Goal: Information Seeking & Learning: Learn about a topic

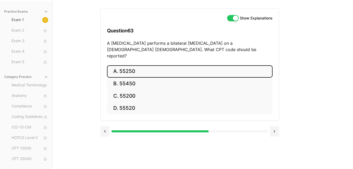
click at [167, 66] on button "A. 55250" at bounding box center [189, 71] width 165 height 12
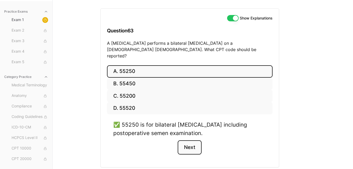
click at [191, 143] on button "Next" at bounding box center [189, 147] width 24 height 14
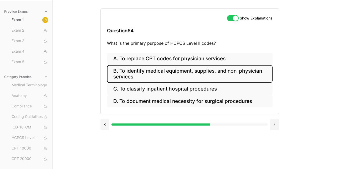
click at [202, 77] on button "B. To identify medical equipment, supplies, and non-physician services" at bounding box center [189, 74] width 165 height 18
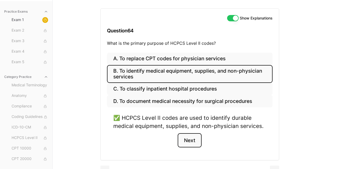
click at [190, 144] on button "Next" at bounding box center [189, 140] width 24 height 14
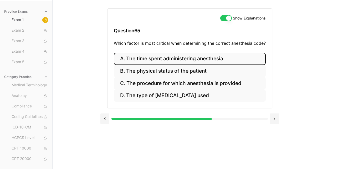
click at [208, 57] on button "A. The time spent administering anesthesia" at bounding box center [190, 59] width 152 height 12
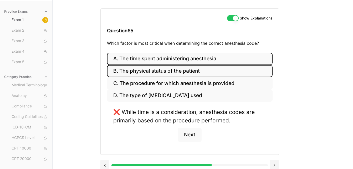
click at [192, 70] on button "B. The physical status of the patient" at bounding box center [189, 71] width 165 height 12
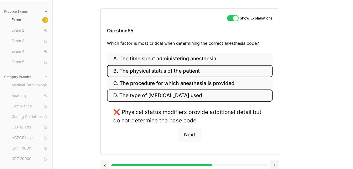
click at [178, 93] on button "D. The type of [MEDICAL_DATA] used" at bounding box center [189, 95] width 165 height 12
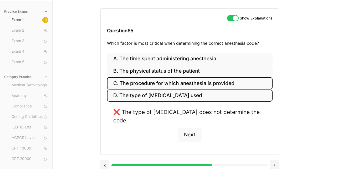
click at [190, 83] on button "C. The procedure for which anesthesia is provided" at bounding box center [189, 83] width 165 height 12
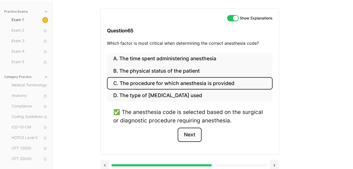
click at [191, 132] on button "Next" at bounding box center [189, 134] width 24 height 14
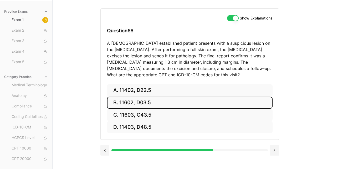
click at [206, 101] on button "B. 11602, D03.5" at bounding box center [189, 102] width 165 height 12
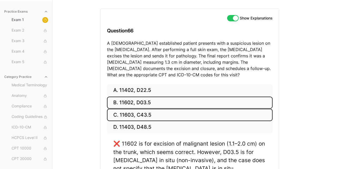
click at [226, 114] on button "C. 11603, C43.5" at bounding box center [189, 114] width 165 height 12
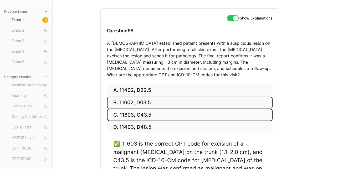
click at [237, 104] on button "B. 11602, D03.5" at bounding box center [189, 102] width 165 height 12
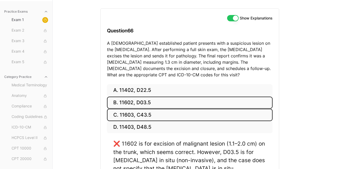
click at [226, 114] on button "C. 11603, C43.5" at bounding box center [189, 114] width 165 height 12
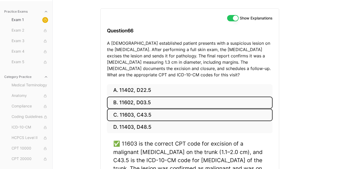
click at [232, 100] on button "B. 11602, D03.5" at bounding box center [189, 102] width 165 height 12
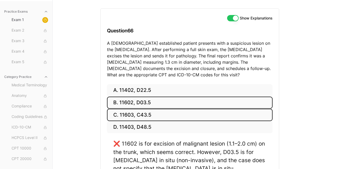
click at [220, 116] on button "C. 11603, C43.5" at bounding box center [189, 114] width 165 height 12
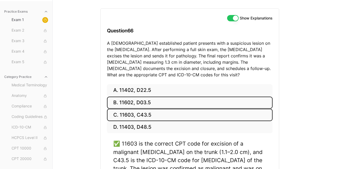
click at [228, 103] on button "B. 11602, D03.5" at bounding box center [189, 102] width 165 height 12
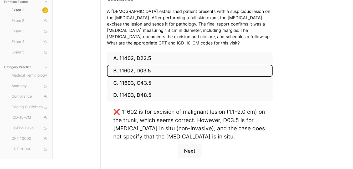
scroll to position [82, 0]
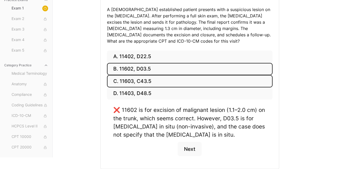
click at [202, 82] on button "C. 11603, C43.5" at bounding box center [189, 81] width 165 height 12
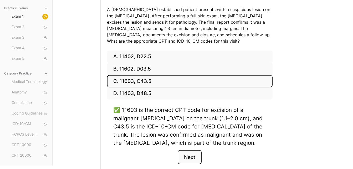
click at [194, 158] on button "Next" at bounding box center [189, 157] width 24 height 14
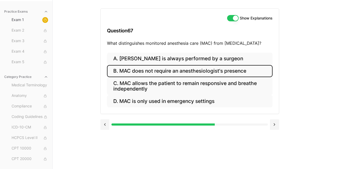
click at [239, 73] on button "B. MAC does not require an anesthesiologist's presence" at bounding box center [189, 71] width 165 height 12
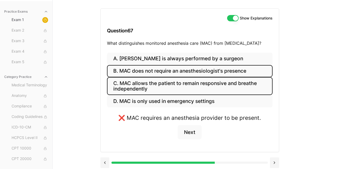
click at [202, 84] on button "C. MAC allows the patient to remain responsive and breathe independently" at bounding box center [189, 86] width 165 height 18
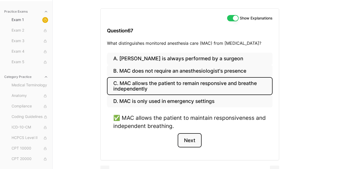
click at [191, 140] on button "Next" at bounding box center [189, 140] width 24 height 14
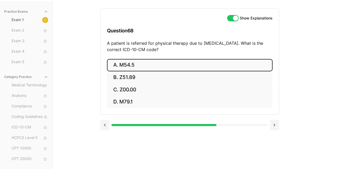
click at [175, 65] on button "A. M54.5" at bounding box center [189, 65] width 165 height 12
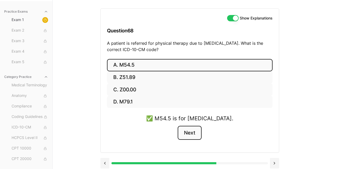
click at [190, 136] on button "Next" at bounding box center [189, 133] width 24 height 14
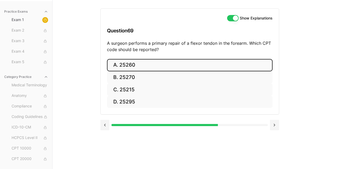
click at [190, 64] on button "A. 25260" at bounding box center [189, 65] width 165 height 12
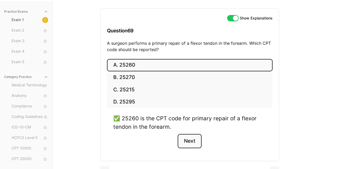
click at [193, 140] on button "Next" at bounding box center [189, 141] width 24 height 14
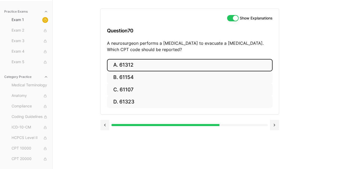
click at [198, 64] on button "A. 61312" at bounding box center [189, 65] width 165 height 12
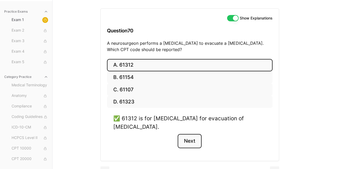
click at [192, 140] on button "Next" at bounding box center [189, 141] width 24 height 14
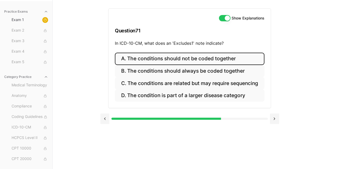
click at [218, 57] on button "A. The conditions should not be coded together" at bounding box center [189, 59] width 149 height 12
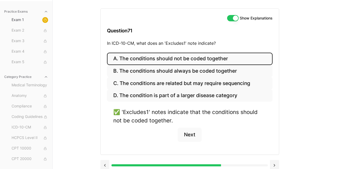
scroll to position [54, 0]
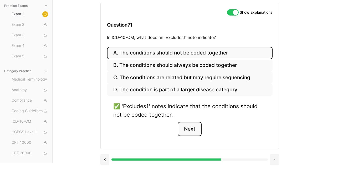
click at [191, 129] on button "Next" at bounding box center [189, 129] width 24 height 14
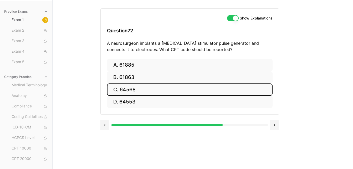
click at [191, 86] on button "C. 64568" at bounding box center [189, 89] width 165 height 12
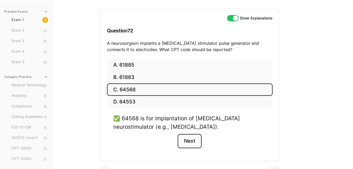
click at [194, 140] on button "Next" at bounding box center [189, 141] width 24 height 14
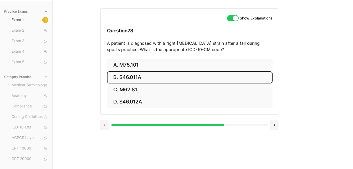
click at [180, 78] on button "B. S46.011A" at bounding box center [189, 77] width 165 height 12
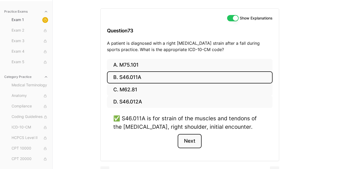
click at [192, 140] on button "Next" at bounding box center [189, 141] width 24 height 14
